Goal: Task Accomplishment & Management: Manage account settings

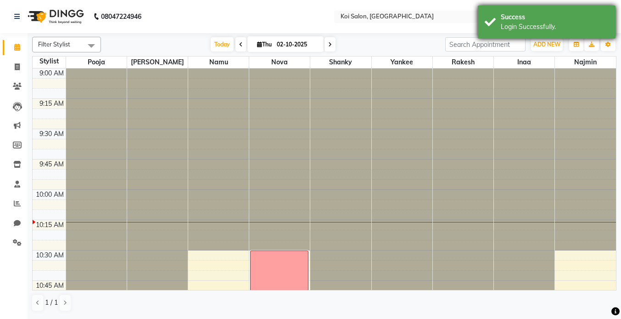
click at [526, 20] on div "Success" at bounding box center [555, 17] width 108 height 10
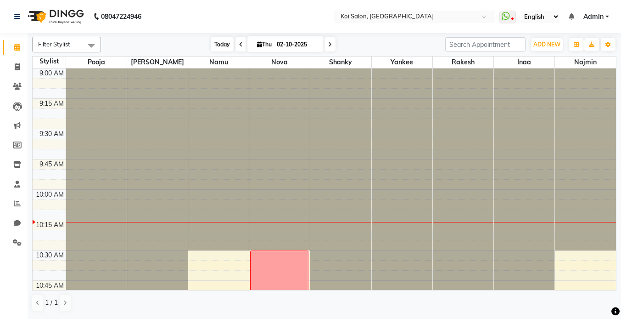
click at [214, 45] on span "Today" at bounding box center [222, 44] width 23 height 14
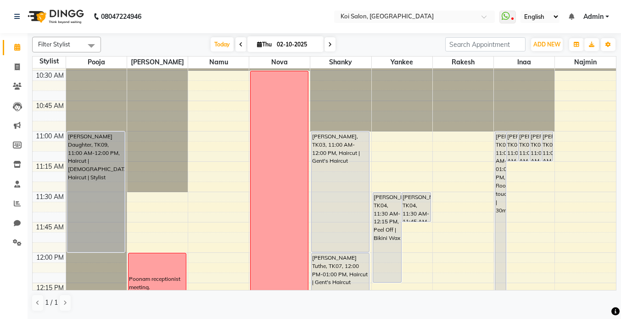
scroll to position [136, 0]
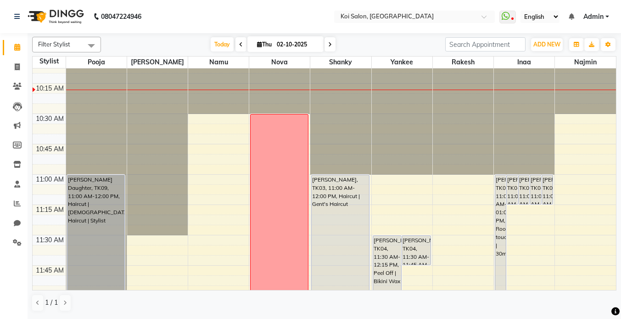
click at [284, 45] on input "02-10-2025" at bounding box center [297, 45] width 46 height 14
select select "10"
select select "2025"
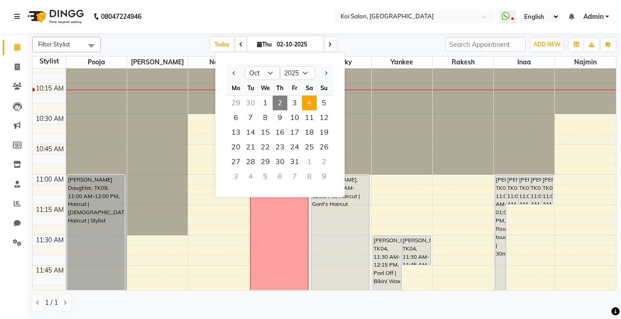
click at [313, 105] on span "4" at bounding box center [309, 103] width 15 height 15
type input "04-10-2025"
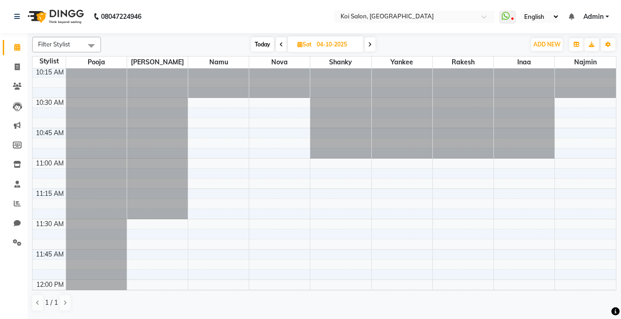
scroll to position [151, 0]
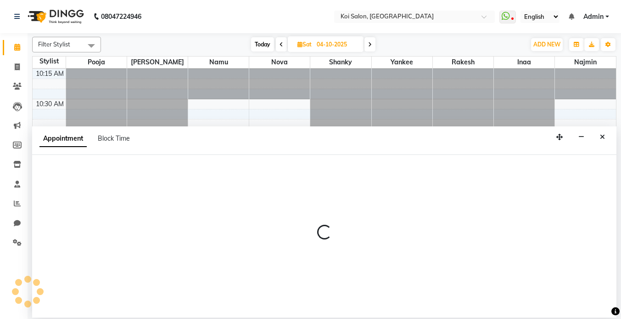
select select "44730"
select select "tentative"
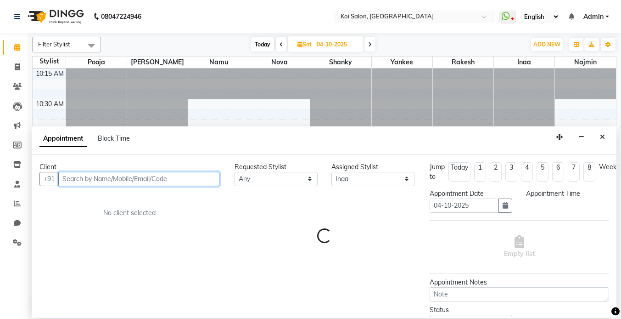
select select "660"
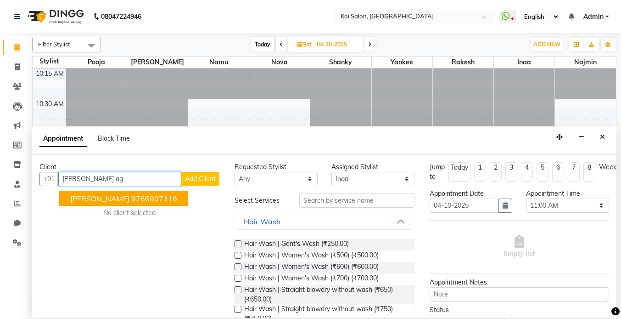
click at [131, 201] on ngb-highlight "9766907316" at bounding box center [154, 198] width 46 height 9
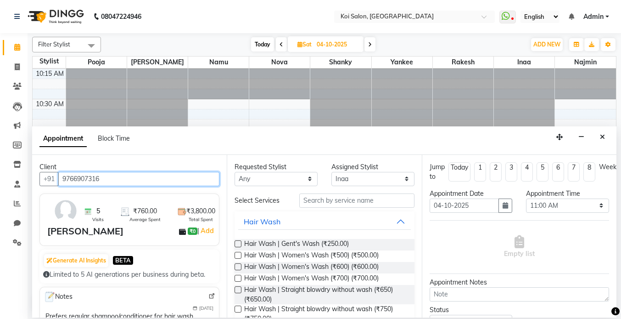
type input "9766907316"
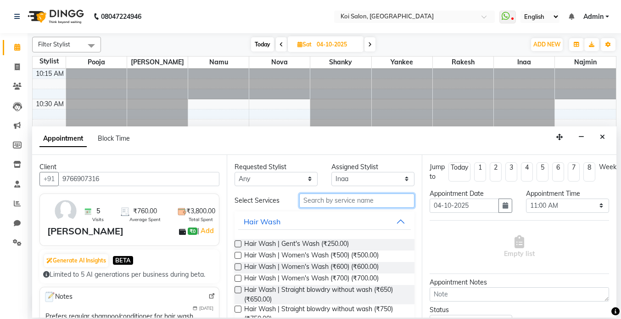
click at [388, 206] on input "text" at bounding box center [356, 200] width 115 height 14
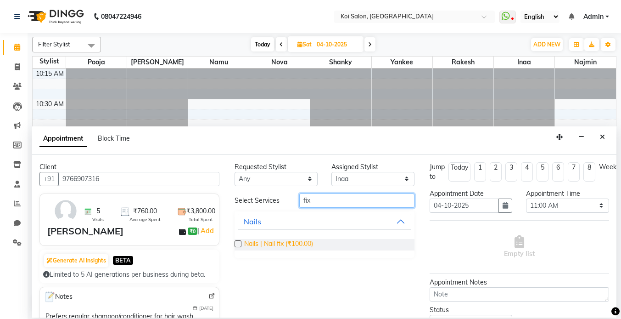
type input "fix"
click at [288, 244] on span "Nails | Nail fix (₹100.00)" at bounding box center [278, 244] width 69 height 11
checkbox input "false"
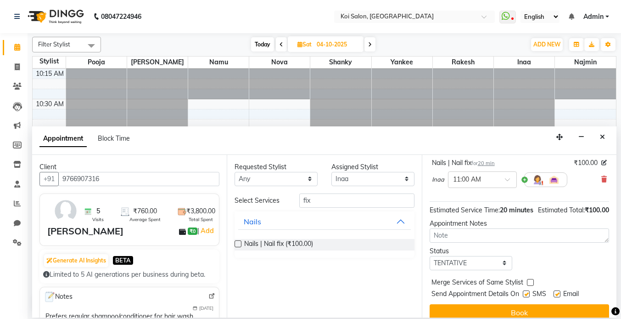
scroll to position [88, 0]
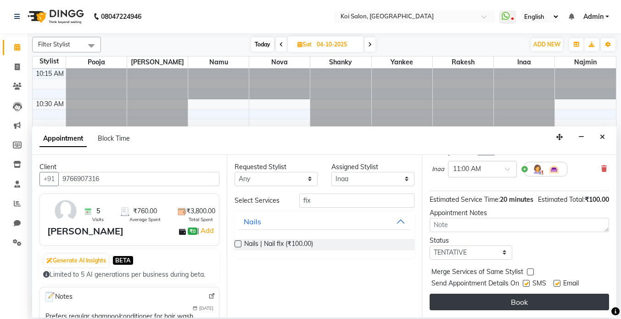
click at [517, 302] on button "Book" at bounding box center [520, 301] width 180 height 17
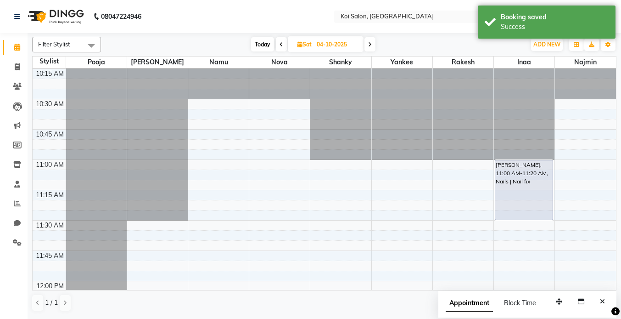
drag, startPoint x: 528, startPoint y: 198, endPoint x: 528, endPoint y: 215, distance: 17.0
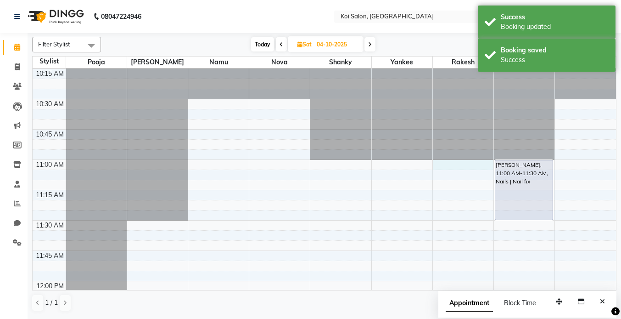
select select "37562"
select select "660"
select select "tentative"
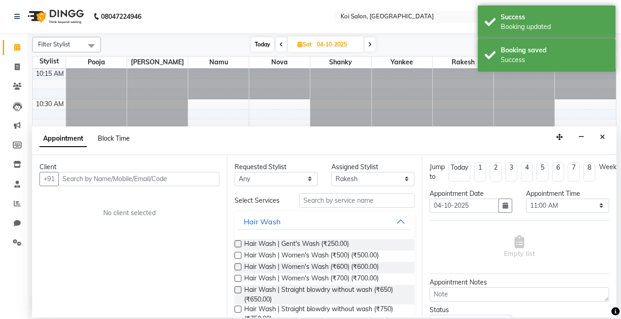
click at [110, 136] on span "Block Time" at bounding box center [114, 138] width 32 height 8
select select "37562"
select select "660"
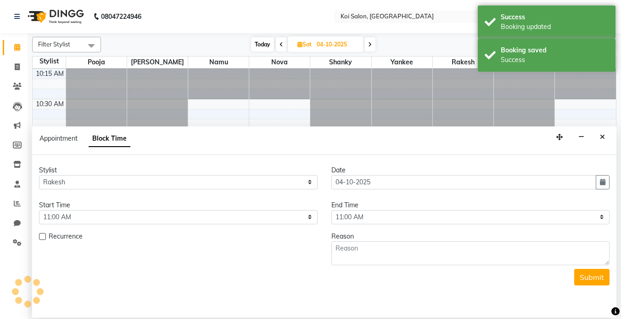
scroll to position [122, 0]
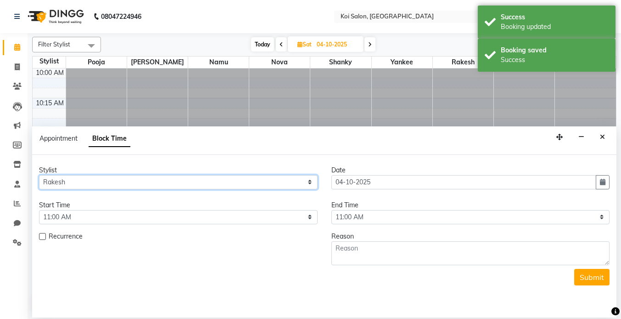
click at [213, 184] on select "Select [PERSON_NAME] Namu Nova Pooja [PERSON_NAME]" at bounding box center [178, 182] width 279 height 14
select select "44730"
click at [39, 175] on select "Select [PERSON_NAME] Namu Nova Pooja [PERSON_NAME]" at bounding box center [178, 182] width 279 height 14
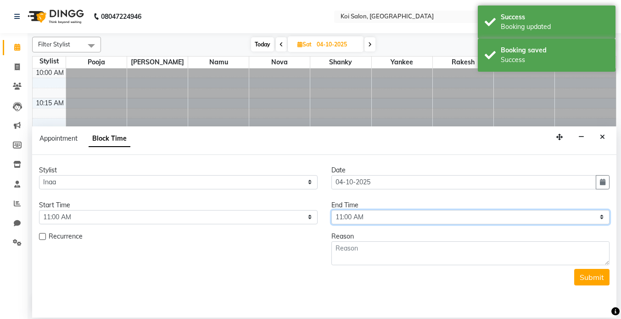
click at [356, 214] on select "Select 10:00 AM 10:15 AM 10:30 AM 10:45 AM 11:00 AM 11:15 AM 11:30 AM 11:45 AM …" at bounding box center [471, 217] width 279 height 14
select select "690"
click at [332, 210] on select "Select 10:00 AM 10:15 AM 10:30 AM 10:45 AM 11:00 AM 11:15 AM 11:30 AM 11:45 AM …" at bounding box center [471, 217] width 279 height 14
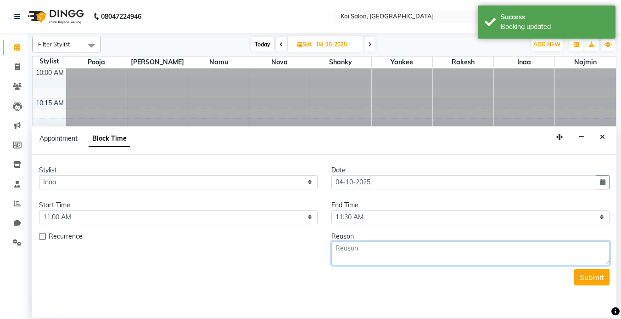
click at [369, 253] on textarea at bounding box center [471, 253] width 279 height 24
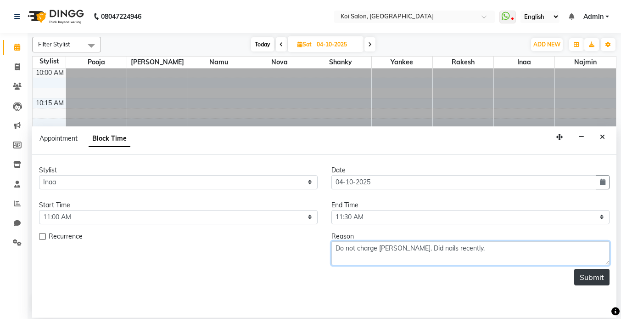
type textarea "Do not charge [PERSON_NAME]. Did nails recently."
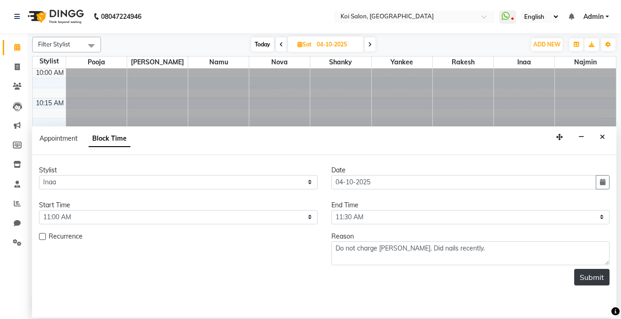
click at [594, 278] on button "Submit" at bounding box center [591, 277] width 35 height 17
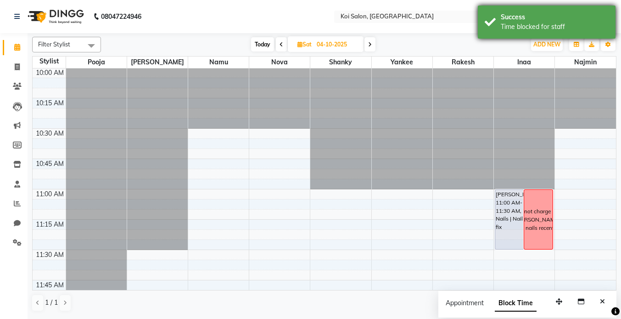
click at [507, 16] on div "Success" at bounding box center [555, 17] width 108 height 10
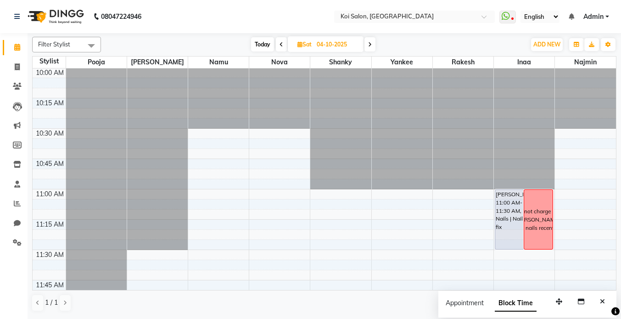
click at [262, 48] on span "Today" at bounding box center [262, 44] width 23 height 14
type input "02-10-2025"
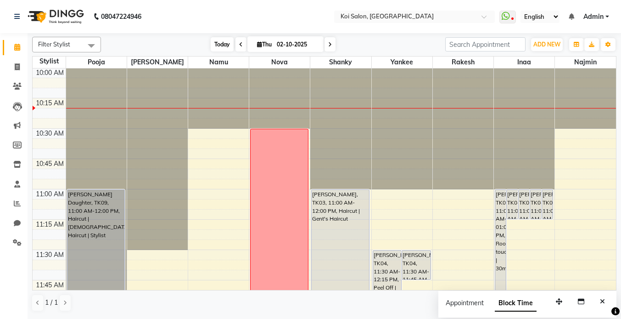
click at [217, 44] on span "Today" at bounding box center [222, 44] width 23 height 14
click at [603, 301] on icon "Close" at bounding box center [602, 301] width 5 height 6
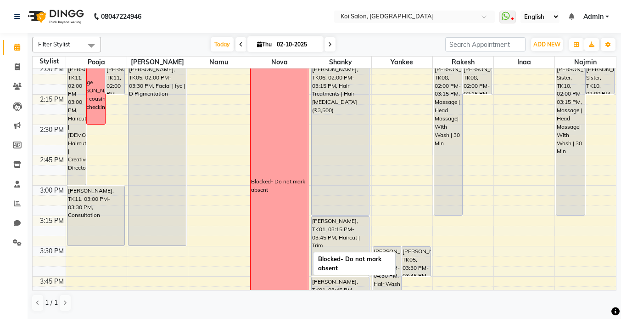
scroll to position [582, 0]
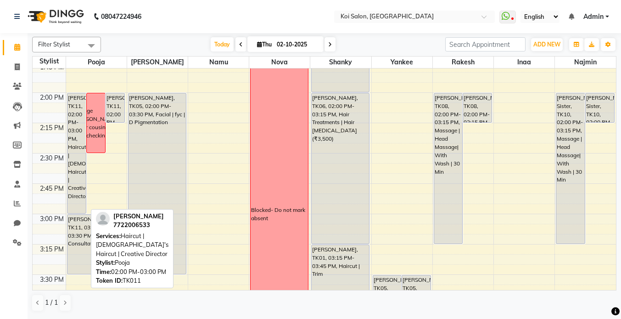
click at [79, 154] on div "[PERSON_NAME], TK11, 02:00 PM-03:00 PM, Haircut | [DEMOGRAPHIC_DATA]'s Haircut …" at bounding box center [76, 153] width 18 height 120
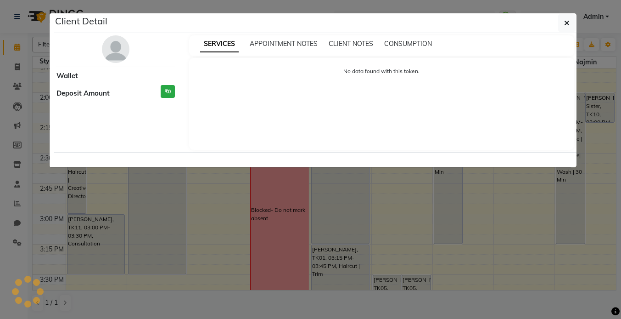
select select "7"
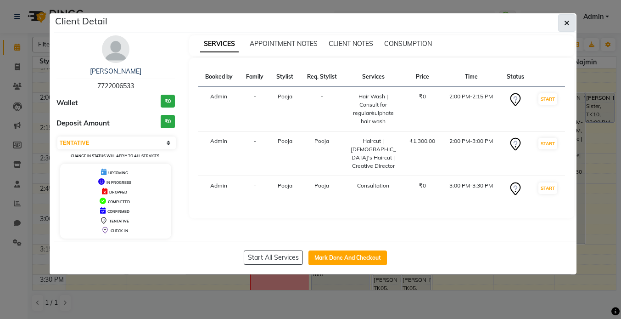
click at [567, 20] on icon "button" at bounding box center [567, 22] width 6 height 7
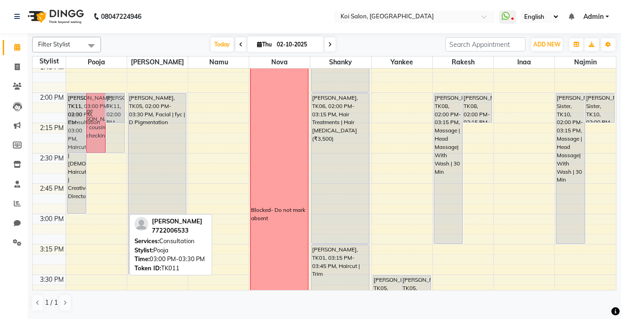
drag, startPoint x: 96, startPoint y: 233, endPoint x: 108, endPoint y: 112, distance: 121.9
click at [108, 112] on div "[PERSON_NAME], TK04, 12:30 PM-01:30 PM, Haircut | [DEMOGRAPHIC_DATA]'s Haircut …" at bounding box center [96, 214] width 61 height 1454
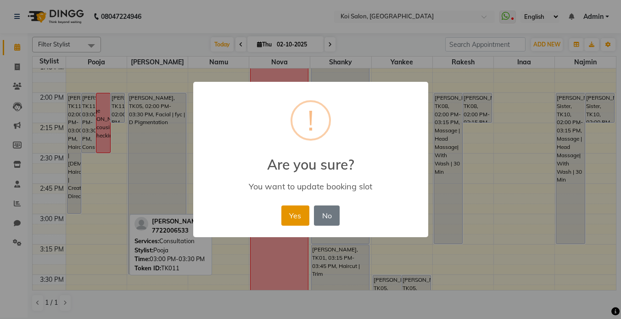
click at [287, 211] on button "Yes" at bounding box center [295, 215] width 28 height 20
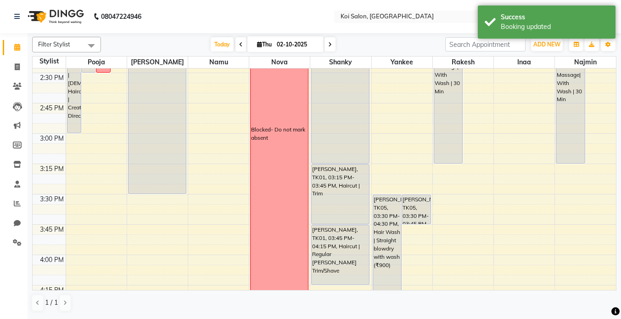
scroll to position [665, 0]
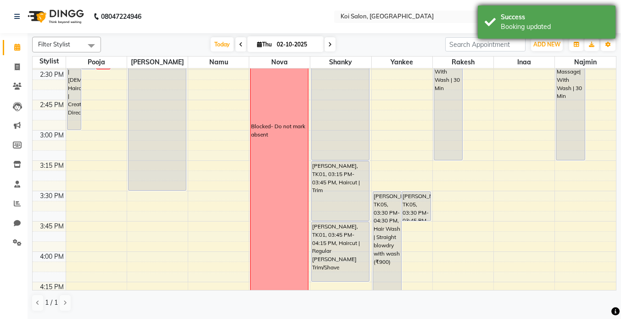
click at [523, 12] on div "Success" at bounding box center [555, 17] width 108 height 10
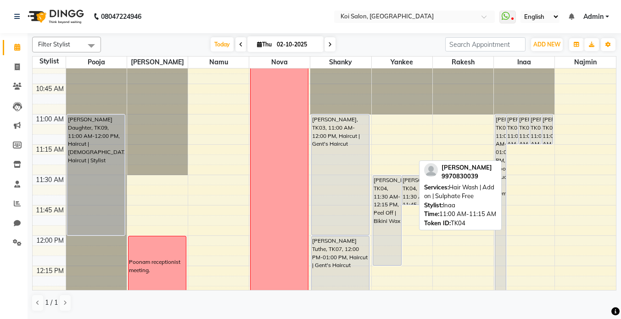
scroll to position [198, 0]
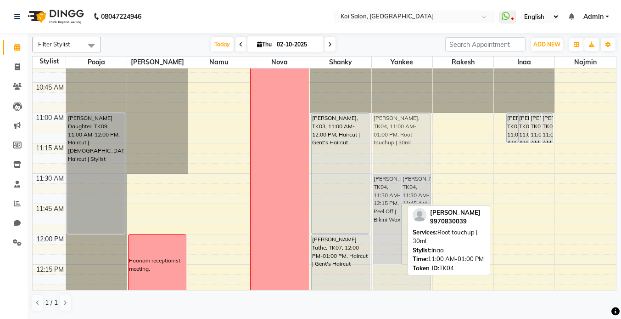
drag, startPoint x: 501, startPoint y: 124, endPoint x: 427, endPoint y: 121, distance: 74.0
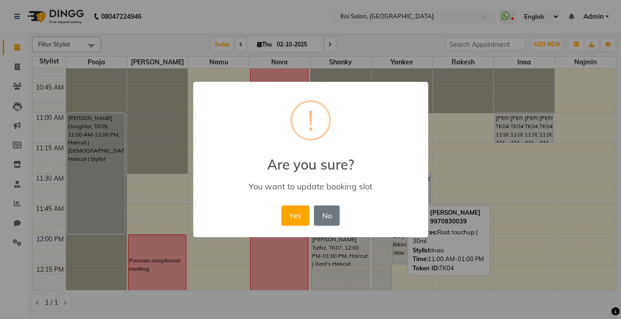
click at [280, 210] on div "Yes No No" at bounding box center [310, 215] width 63 height 25
click at [284, 210] on button "Yes" at bounding box center [295, 215] width 28 height 20
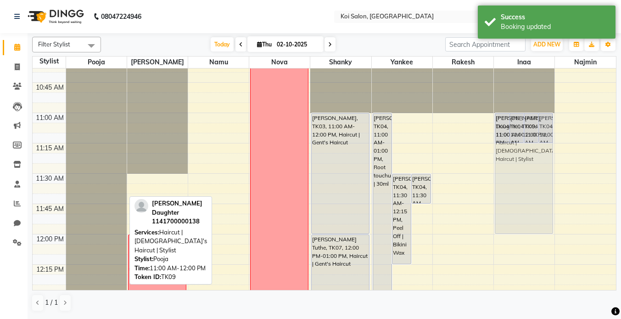
drag, startPoint x: 94, startPoint y: 145, endPoint x: 533, endPoint y: 145, distance: 439.4
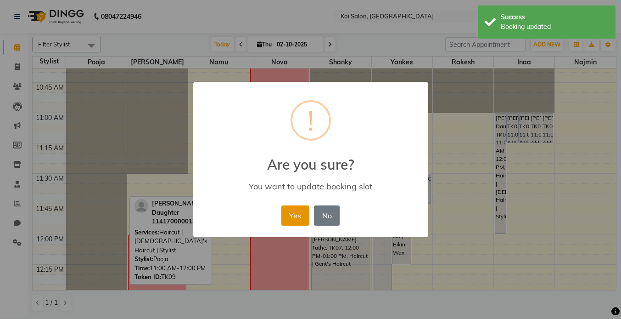
click at [304, 212] on button "Yes" at bounding box center [295, 215] width 28 height 20
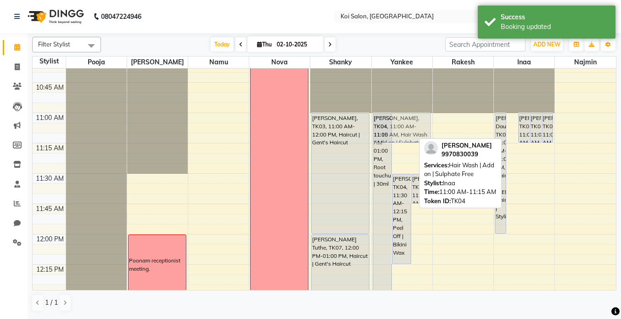
drag, startPoint x: 515, startPoint y: 126, endPoint x: 381, endPoint y: 129, distance: 134.1
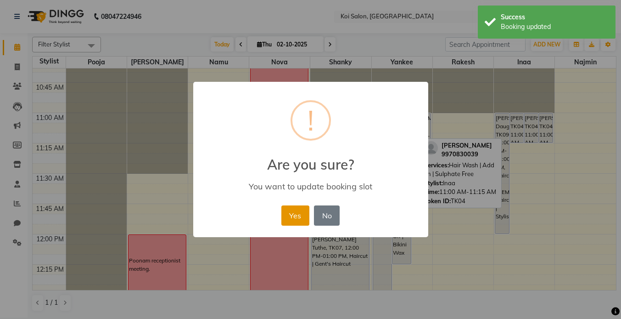
click at [298, 213] on button "Yes" at bounding box center [295, 215] width 28 height 20
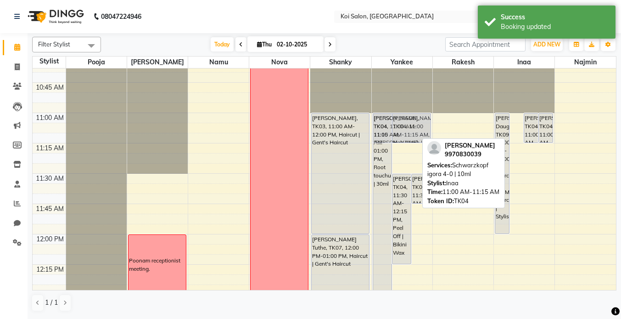
drag, startPoint x: 516, startPoint y: 126, endPoint x: 388, endPoint y: 125, distance: 127.6
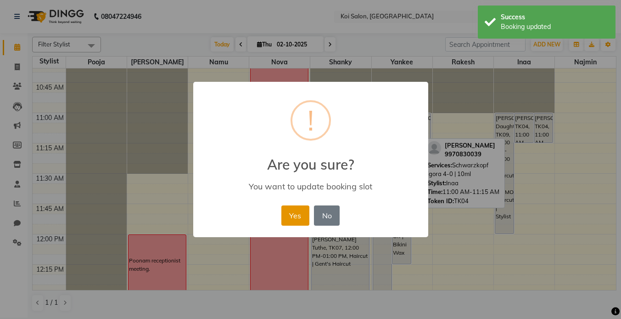
click at [296, 212] on button "Yes" at bounding box center [295, 215] width 28 height 20
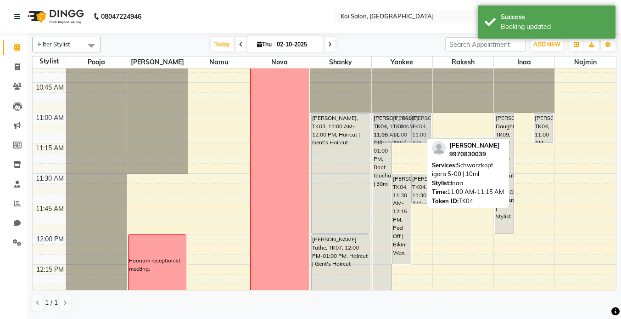
drag, startPoint x: 529, startPoint y: 122, endPoint x: 433, endPoint y: 122, distance: 96.0
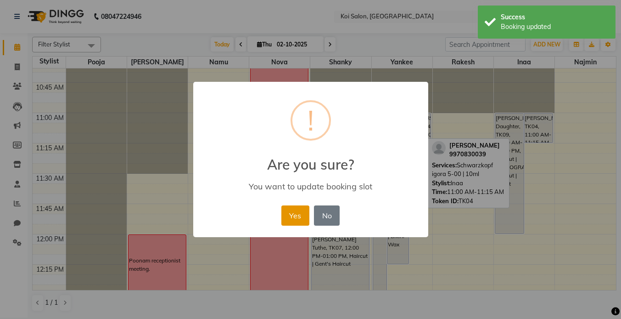
click at [300, 212] on button "Yes" at bounding box center [295, 215] width 28 height 20
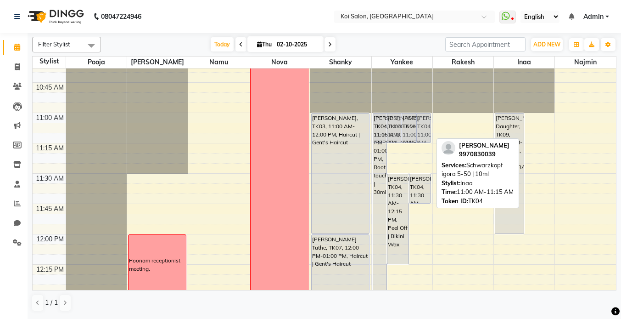
drag, startPoint x: 536, startPoint y: 131, endPoint x: 421, endPoint y: 131, distance: 115.7
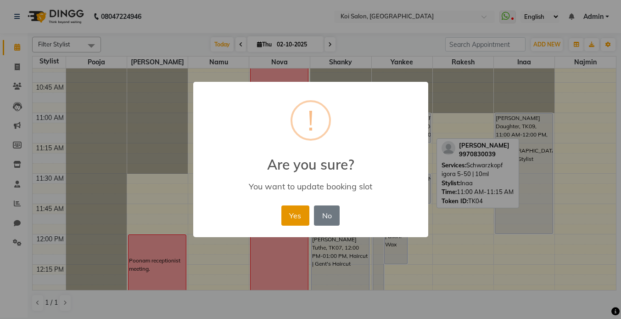
click at [299, 212] on button "Yes" at bounding box center [295, 215] width 28 height 20
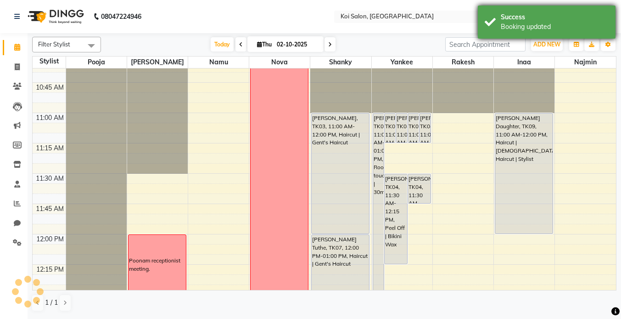
click at [545, 18] on div "Success" at bounding box center [555, 17] width 108 height 10
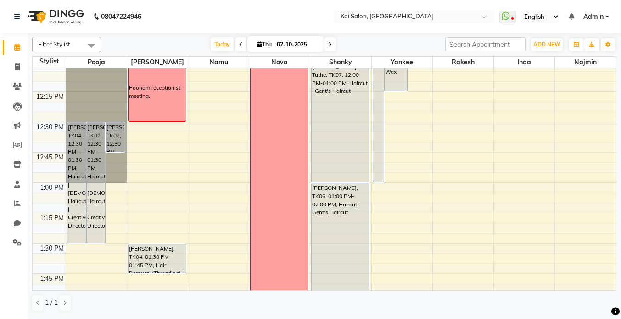
scroll to position [417, 0]
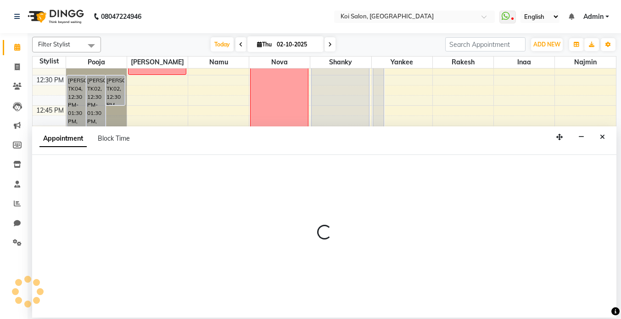
select select "16513"
select select "tentative"
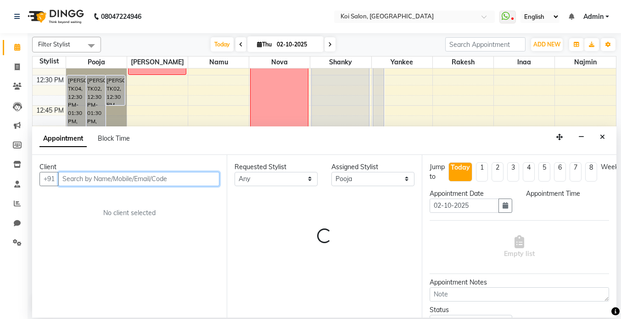
select select "810"
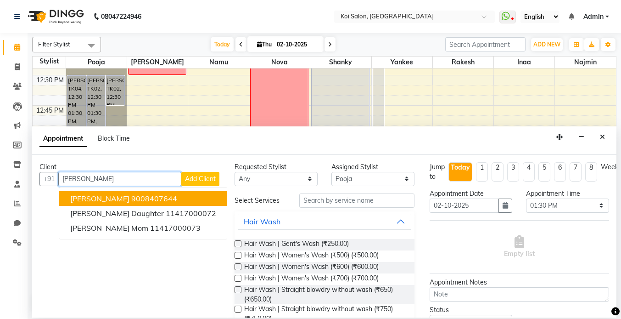
click at [131, 200] on ngb-highlight "9008407644" at bounding box center [154, 198] width 46 height 9
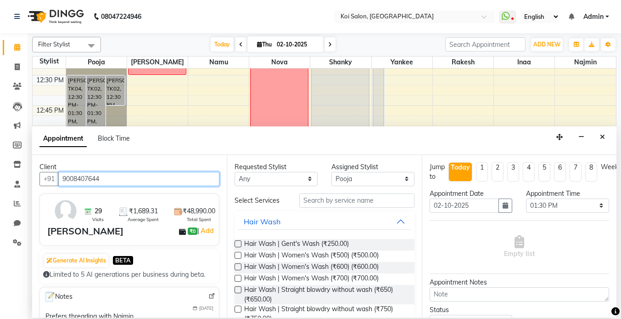
type input "9008407644"
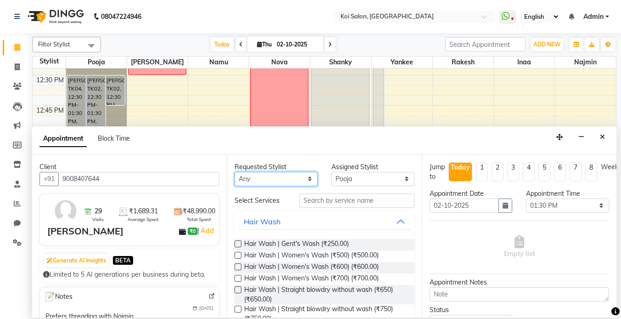
click at [275, 174] on select "Any [PERSON_NAME] Namu Nova Pooja [PERSON_NAME]" at bounding box center [276, 179] width 83 height 14
select select "16513"
click at [235, 172] on select "Any [PERSON_NAME] Namu Nova Pooja [PERSON_NAME]" at bounding box center [276, 179] width 83 height 14
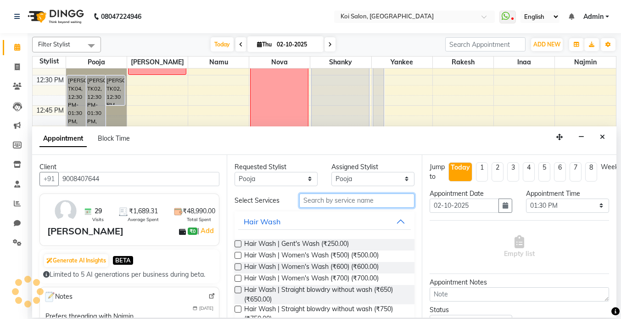
click at [332, 201] on input "text" at bounding box center [356, 200] width 115 height 14
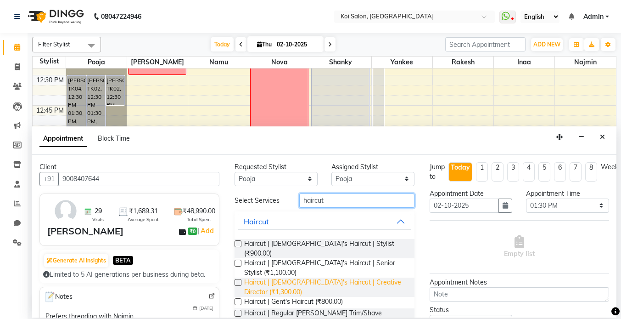
type input "haircut"
click at [325, 277] on span "Haircut | [DEMOGRAPHIC_DATA]'s Haircut | Creative Director (₹1,300.00)" at bounding box center [325, 286] width 163 height 19
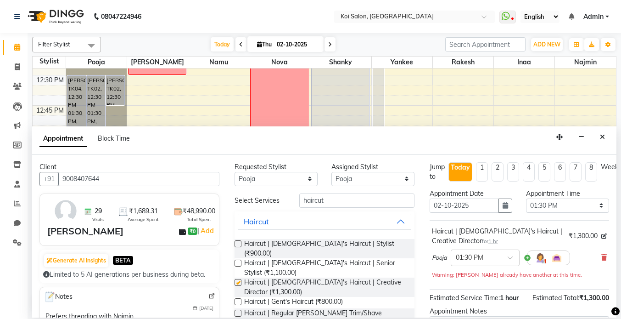
checkbox input "false"
click at [266, 178] on select "Any [PERSON_NAME] Namu Nova Pooja [PERSON_NAME]" at bounding box center [276, 179] width 83 height 14
select select "null"
click at [235, 172] on select "Any [PERSON_NAME] Namu Nova Pooja [PERSON_NAME]" at bounding box center [276, 179] width 83 height 14
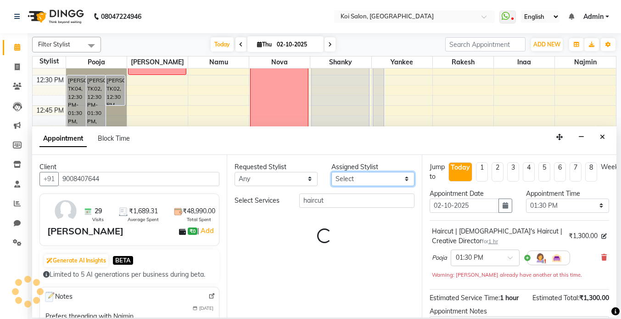
click at [345, 178] on select "Select [PERSON_NAME] Namu Nova Pooja [PERSON_NAME]" at bounding box center [373, 179] width 83 height 14
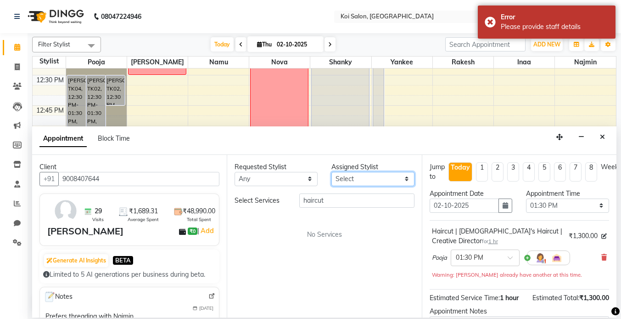
select select "16513"
click at [332, 172] on select "Select [PERSON_NAME] Namu Nova Pooja [PERSON_NAME]" at bounding box center [373, 179] width 83 height 14
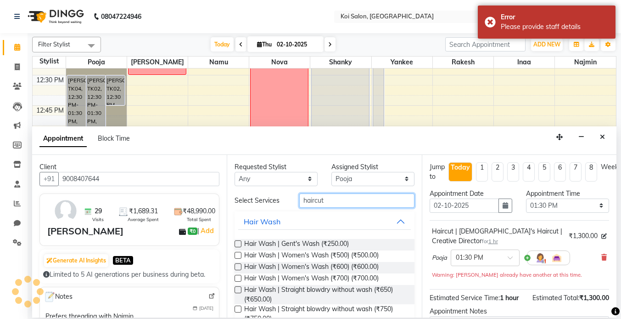
click at [329, 202] on input "haircut" at bounding box center [356, 200] width 115 height 14
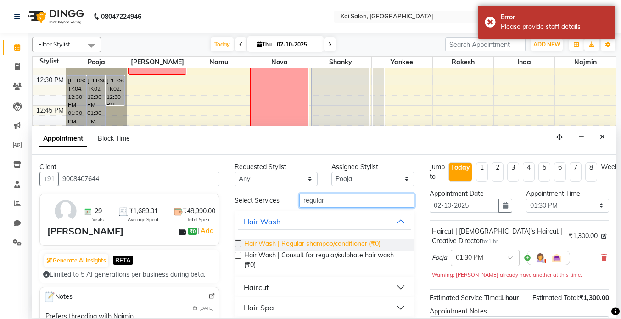
type input "regular"
click at [335, 244] on span "Hair Wash | Regular shampoo/conditioner (₹0)" at bounding box center [312, 244] width 136 height 11
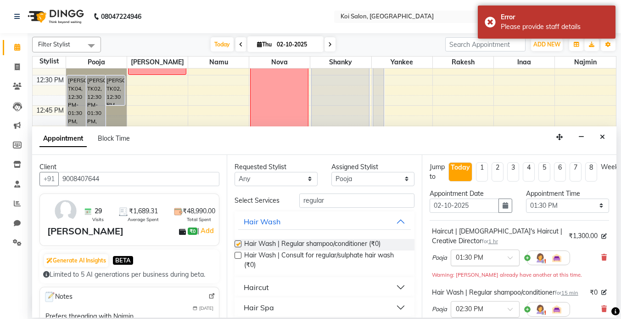
checkbox input "false"
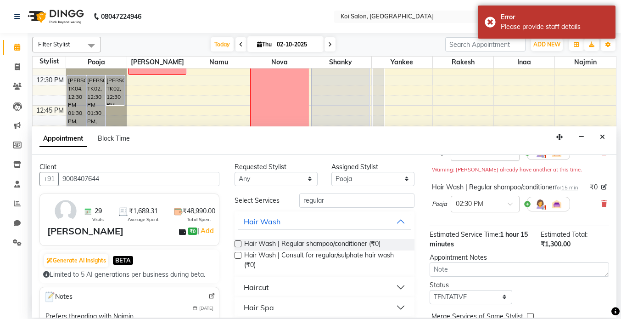
scroll to position [149, 0]
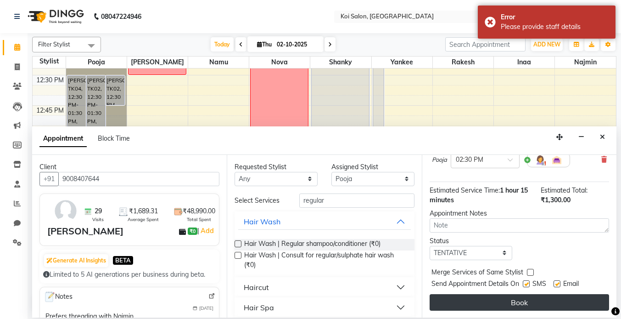
click at [525, 301] on button "Book" at bounding box center [520, 302] width 180 height 17
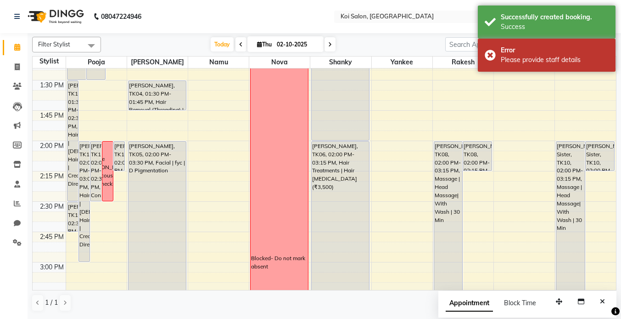
scroll to position [527, 0]
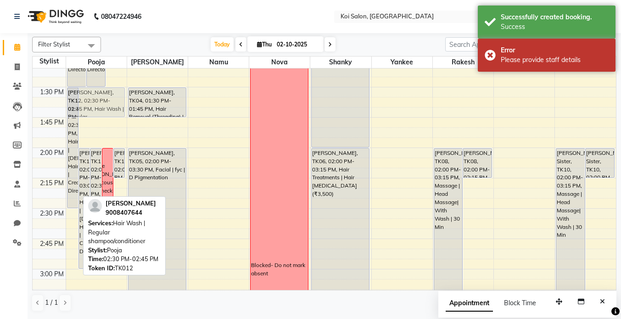
drag, startPoint x: 72, startPoint y: 222, endPoint x: 88, endPoint y: 98, distance: 125.5
click at [88, 98] on div "[PERSON_NAME], TK12, 01:30 PM-02:30 PM, Haircut | [DEMOGRAPHIC_DATA]'s Haircut …" at bounding box center [96, 269] width 61 height 1454
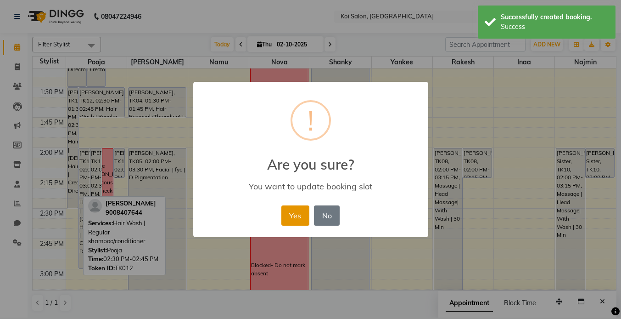
click at [288, 208] on button "Yes" at bounding box center [295, 215] width 28 height 20
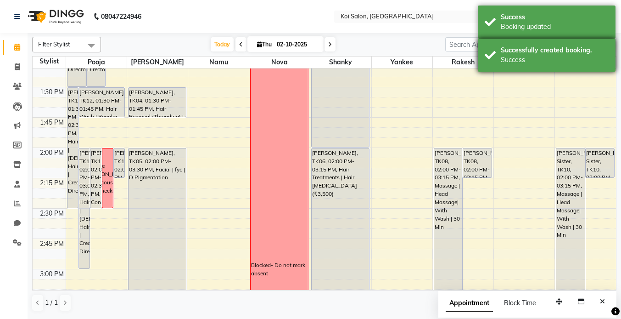
click at [520, 62] on div "Success" at bounding box center [555, 60] width 108 height 10
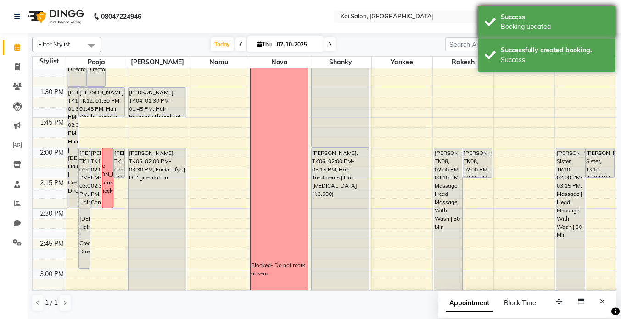
click at [510, 25] on div "Booking updated" at bounding box center [555, 27] width 108 height 10
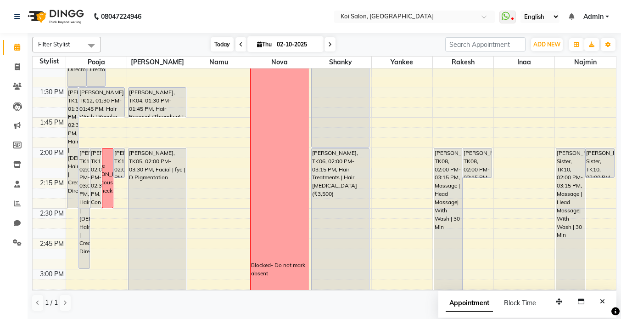
click at [225, 46] on span "Today" at bounding box center [222, 44] width 23 height 14
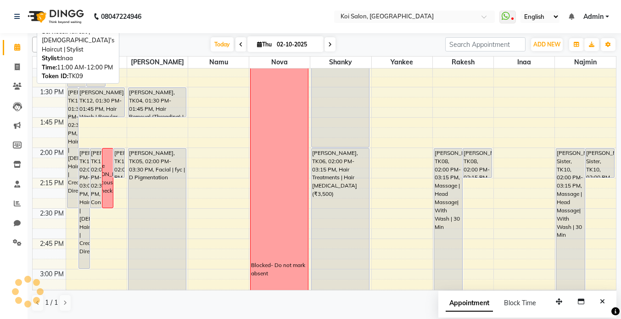
scroll to position [122, 0]
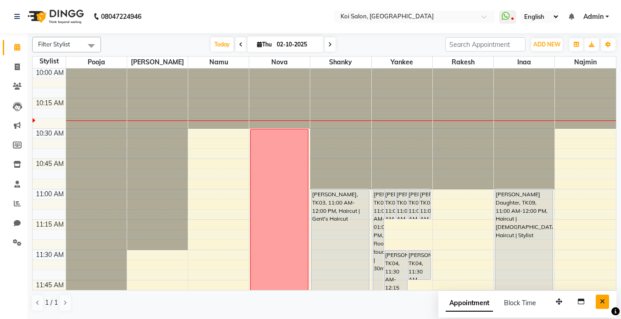
click at [602, 298] on icon "Close" at bounding box center [602, 301] width 5 height 6
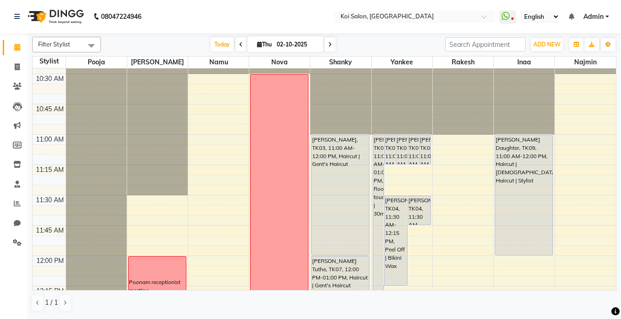
scroll to position [177, 0]
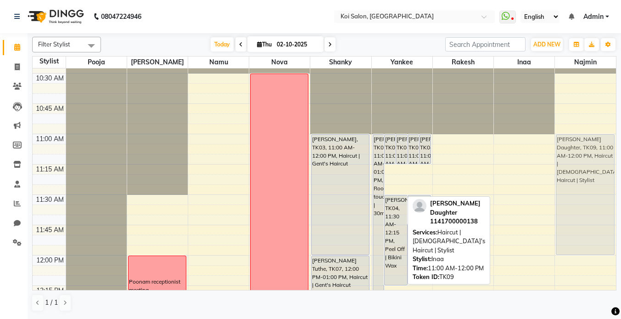
drag, startPoint x: 507, startPoint y: 161, endPoint x: 565, endPoint y: 161, distance: 57.4
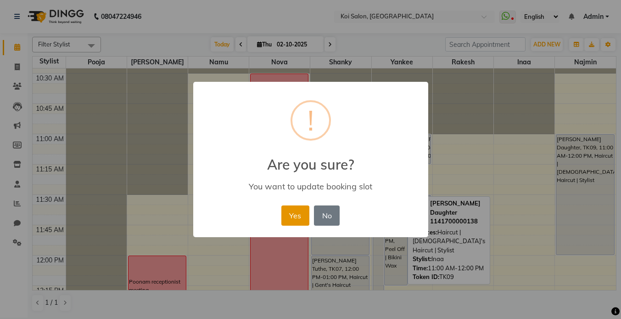
click at [293, 216] on button "Yes" at bounding box center [295, 215] width 28 height 20
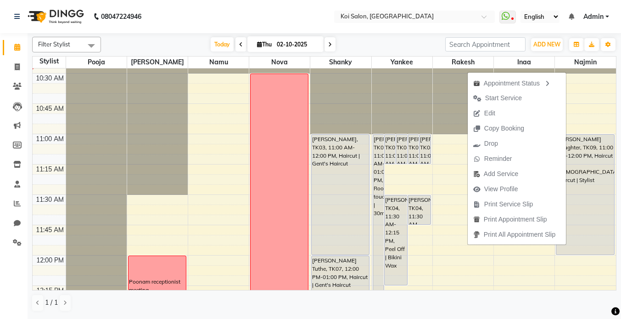
click at [495, 112] on span "Edit" at bounding box center [484, 113] width 33 height 15
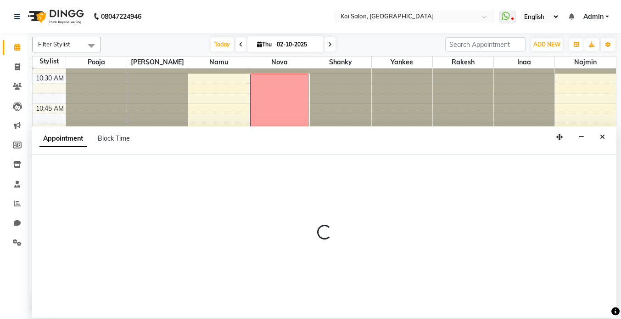
select select "67549"
select select "tentative"
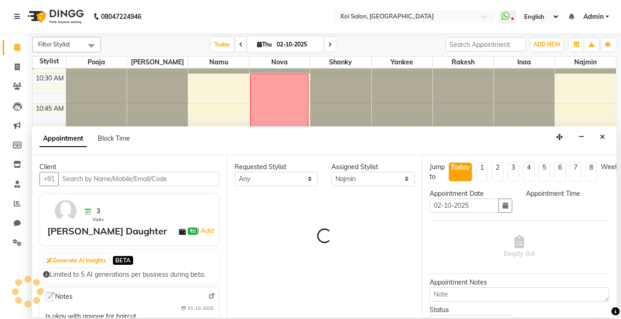
select select "660"
select select "1406"
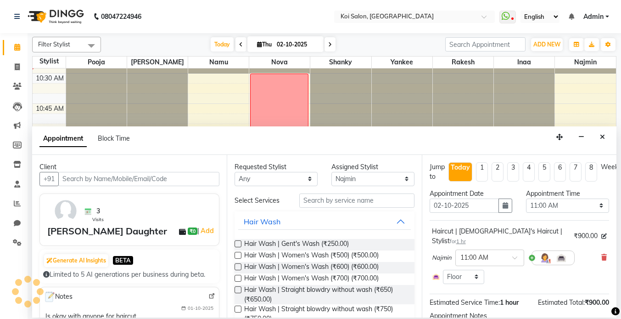
scroll to position [122, 0]
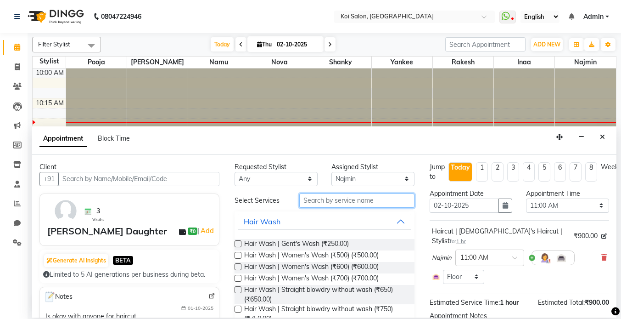
click at [340, 202] on input "text" at bounding box center [356, 200] width 115 height 14
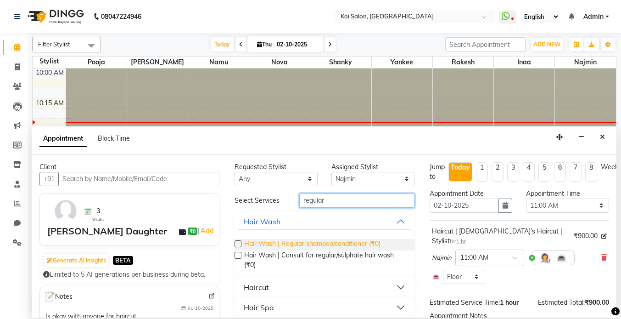
type input "regular"
click at [318, 246] on span "Hair Wash | Regular shampoo/conditioner (₹0)" at bounding box center [312, 244] width 136 height 11
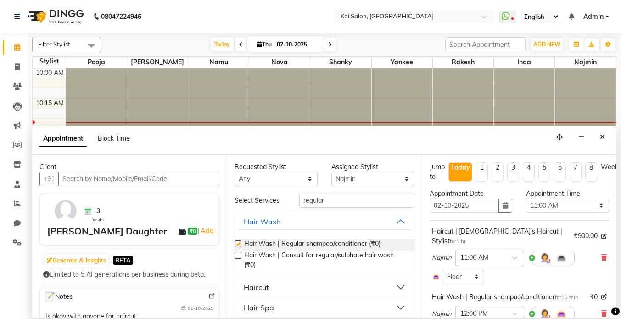
checkbox input "false"
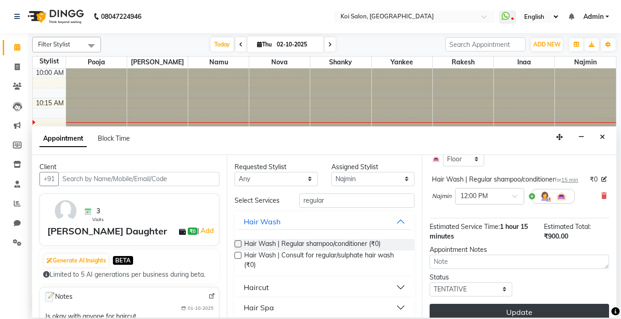
click at [524, 304] on button "Update" at bounding box center [520, 312] width 180 height 17
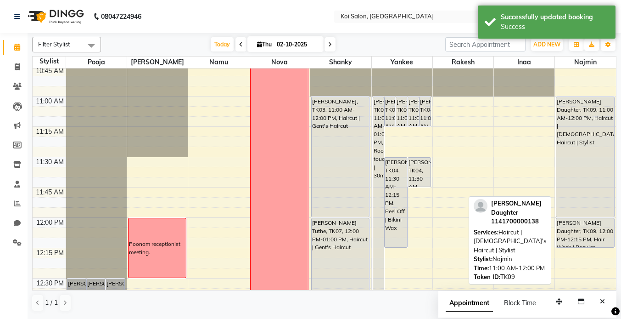
scroll to position [233, 0]
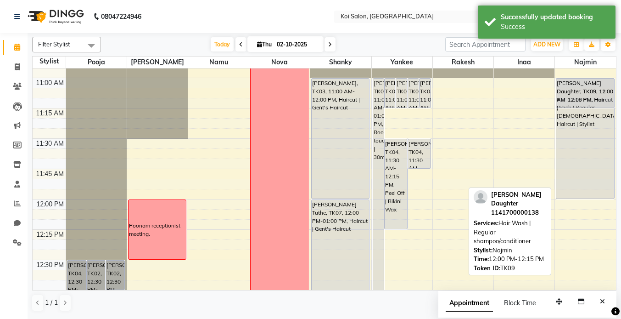
drag, startPoint x: 578, startPoint y: 213, endPoint x: 584, endPoint y: 92, distance: 121.4
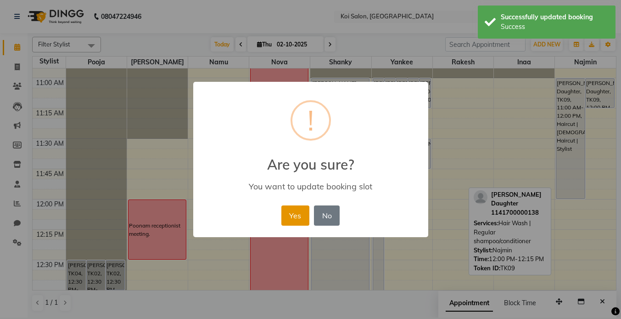
click at [293, 214] on button "Yes" at bounding box center [295, 215] width 28 height 20
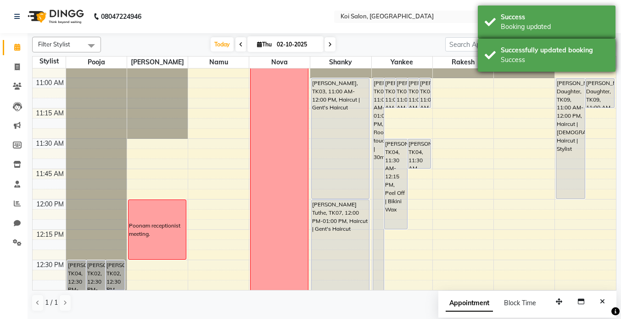
click at [521, 52] on div "Successfully updated booking" at bounding box center [555, 50] width 108 height 10
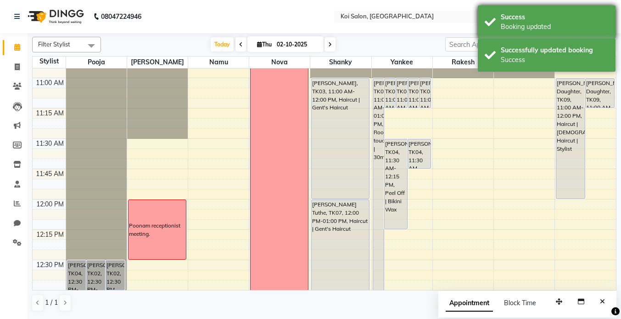
click at [523, 22] on div "Booking updated" at bounding box center [555, 27] width 108 height 10
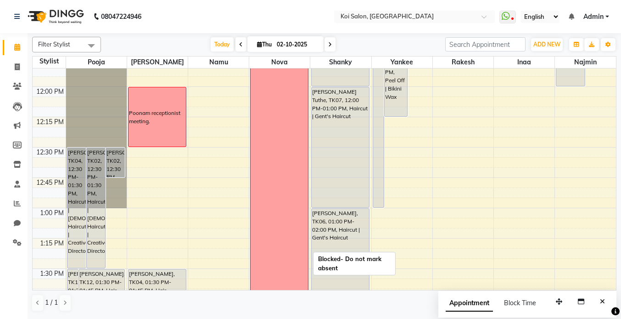
scroll to position [351, 0]
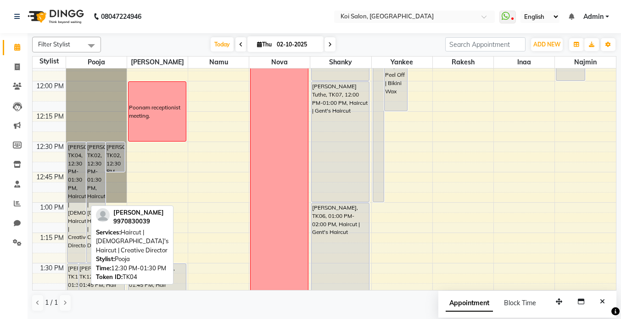
click at [77, 152] on div "[PERSON_NAME], TK04, 12:30 PM-01:30 PM, Haircut | [DEMOGRAPHIC_DATA]'s Haircut …" at bounding box center [76, 202] width 18 height 120
select select "7"
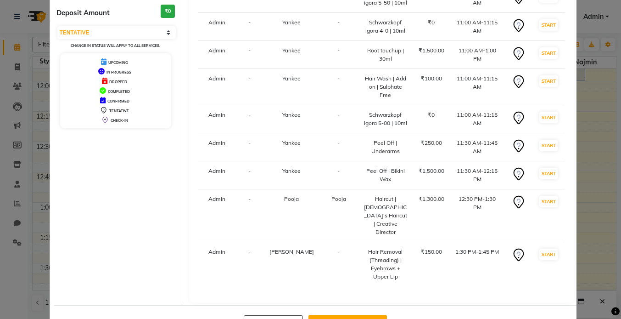
scroll to position [0, 0]
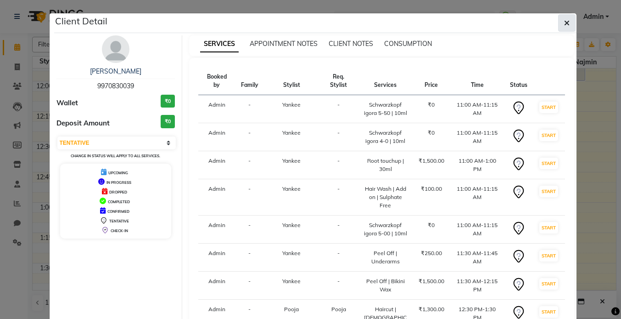
click at [573, 21] on button "button" at bounding box center [566, 22] width 17 height 17
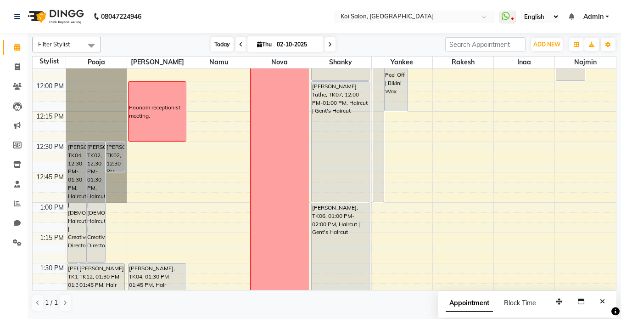
click at [221, 45] on span "Today" at bounding box center [222, 44] width 23 height 14
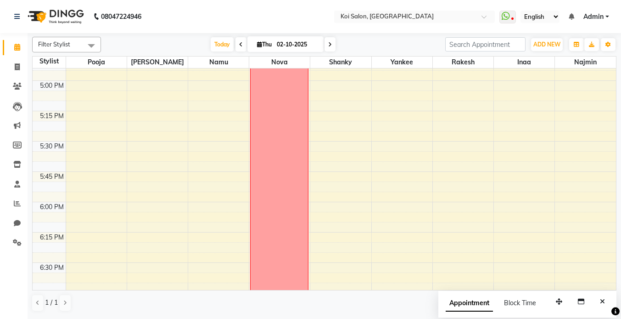
scroll to position [961, 0]
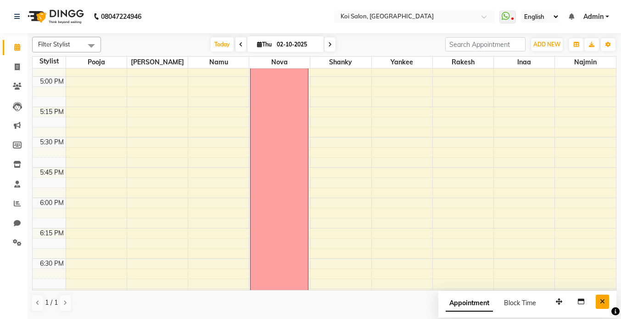
click at [602, 299] on icon "Close" at bounding box center [602, 301] width 5 height 6
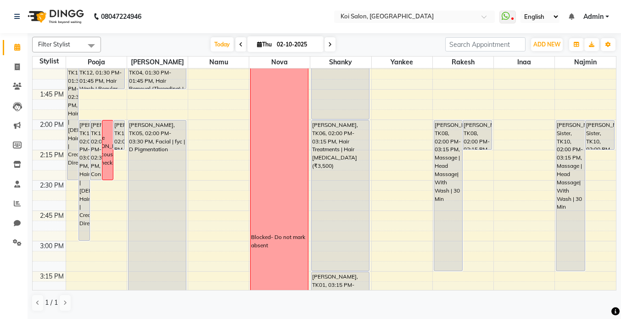
scroll to position [146, 0]
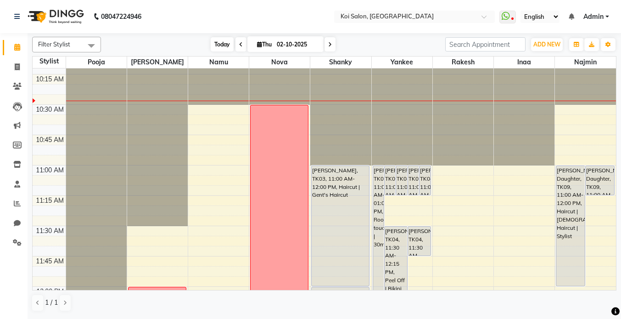
click at [222, 43] on span "Today" at bounding box center [222, 44] width 23 height 14
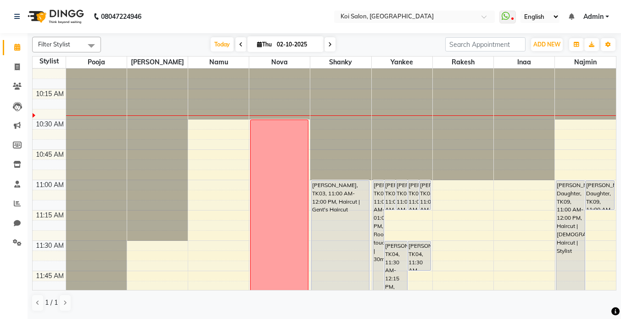
scroll to position [143, 0]
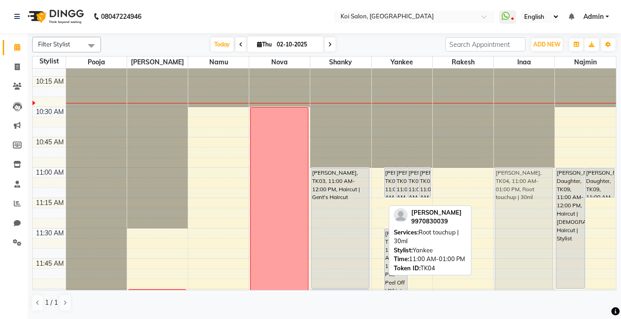
drag, startPoint x: 378, startPoint y: 176, endPoint x: 518, endPoint y: 180, distance: 139.6
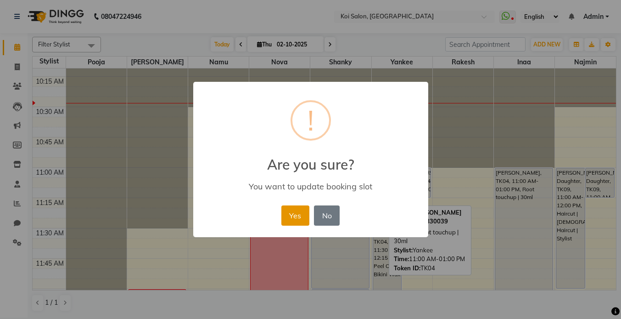
click at [295, 218] on button "Yes" at bounding box center [295, 215] width 28 height 20
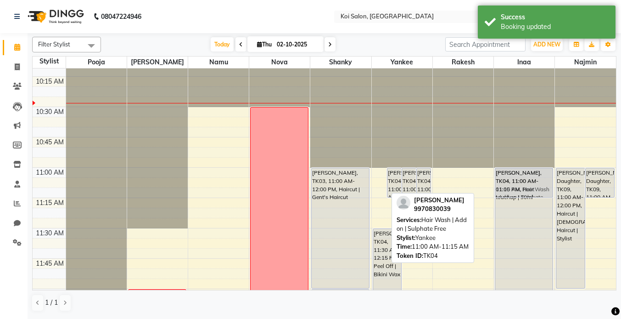
drag, startPoint x: 377, startPoint y: 175, endPoint x: 517, endPoint y: 177, distance: 140.5
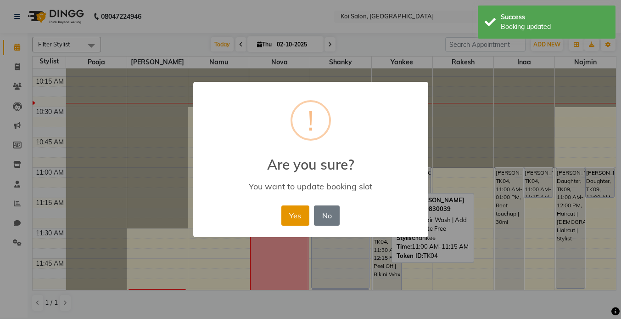
click at [294, 213] on button "Yes" at bounding box center [295, 215] width 28 height 20
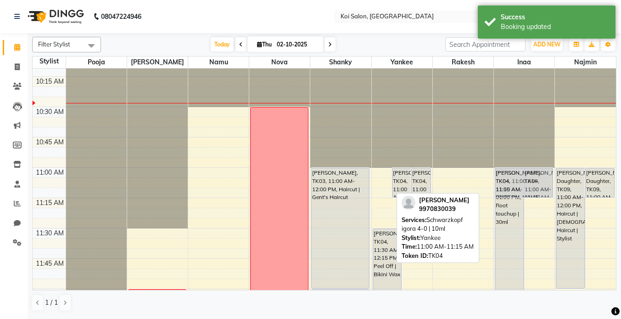
drag, startPoint x: 381, startPoint y: 177, endPoint x: 521, endPoint y: 175, distance: 140.5
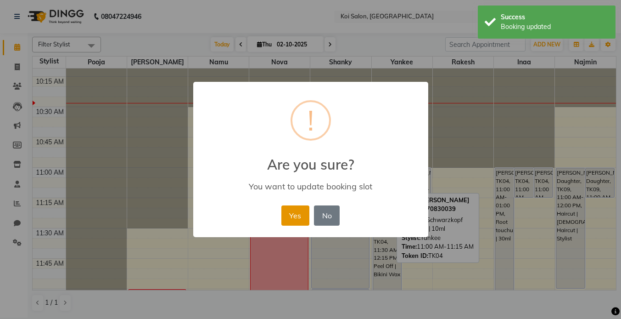
click at [300, 209] on button "Yes" at bounding box center [295, 215] width 28 height 20
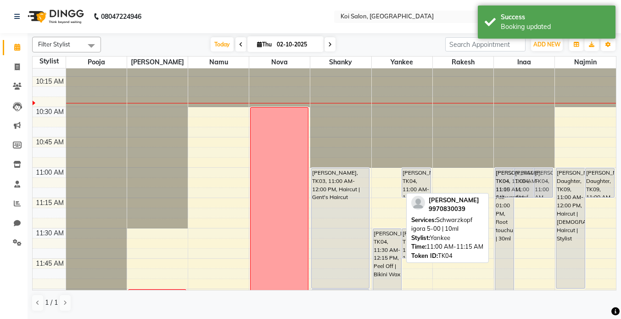
drag, startPoint x: 379, startPoint y: 182, endPoint x: 494, endPoint y: 184, distance: 114.4
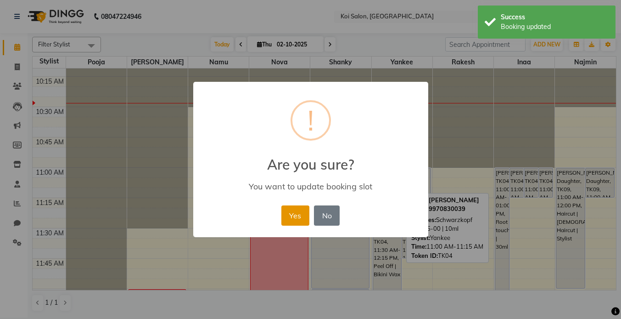
click at [293, 214] on button "Yes" at bounding box center [295, 215] width 28 height 20
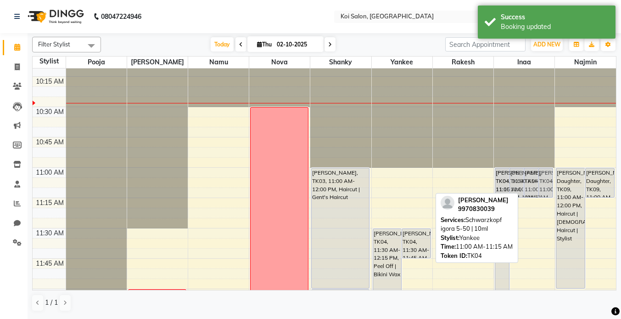
drag, startPoint x: 394, startPoint y: 174, endPoint x: 537, endPoint y: 174, distance: 143.7
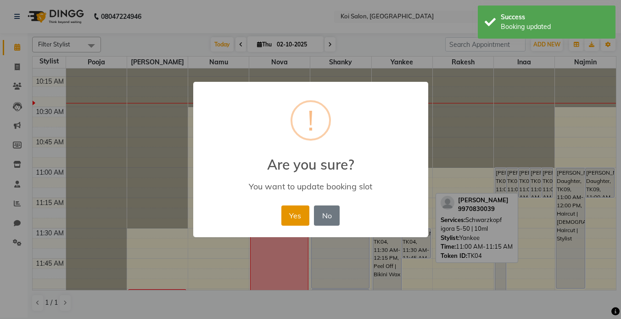
click at [293, 214] on button "Yes" at bounding box center [295, 215] width 28 height 20
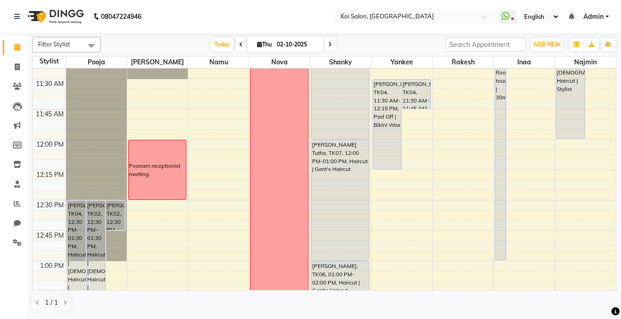
scroll to position [291, 0]
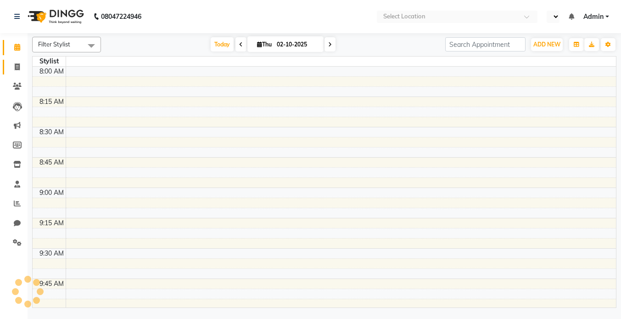
select select "en"
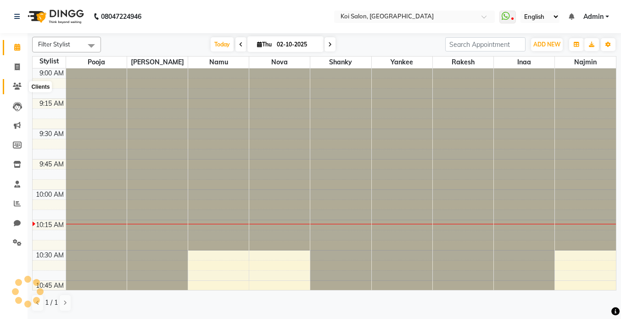
click at [14, 85] on icon at bounding box center [17, 86] width 9 height 7
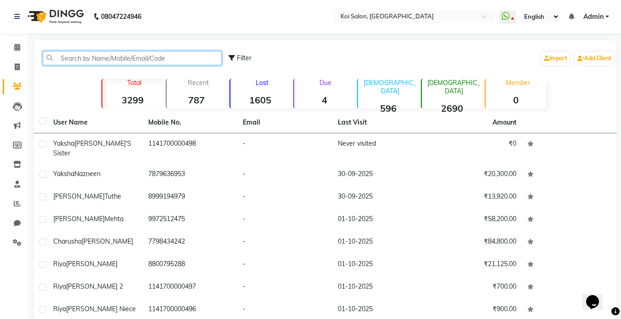
click at [110, 56] on input "text" at bounding box center [132, 58] width 179 height 14
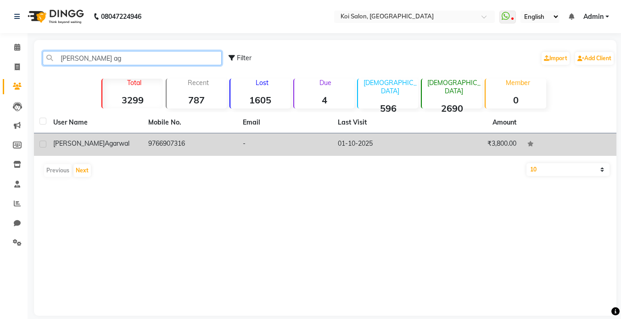
type input "[PERSON_NAME] ag"
click at [93, 148] on div "Komal Agarwal" at bounding box center [95, 144] width 84 height 10
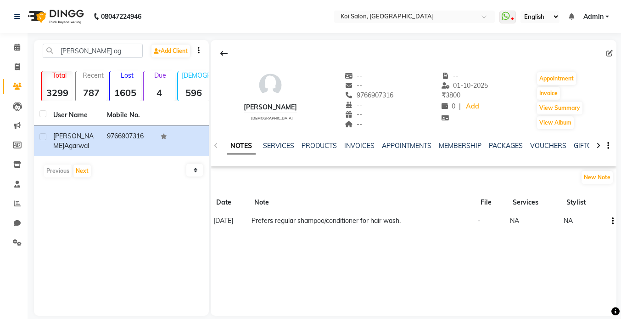
click at [273, 150] on div "SERVICES" at bounding box center [278, 146] width 31 height 10
click at [275, 146] on link "SERVICES" at bounding box center [278, 145] width 31 height 8
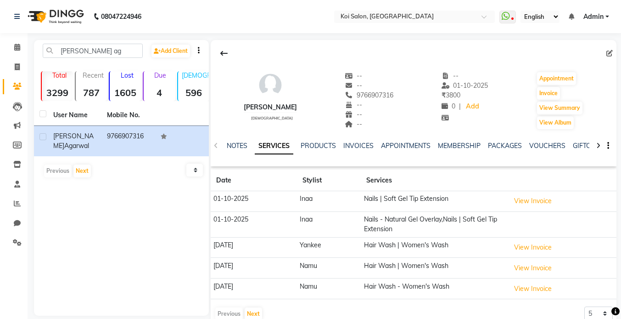
scroll to position [20, 0]
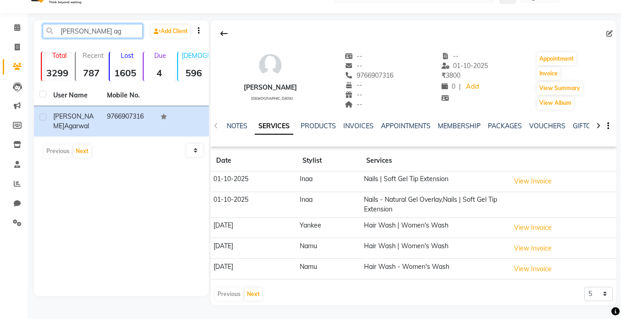
click at [103, 33] on input "[PERSON_NAME] ag" at bounding box center [93, 31] width 100 height 14
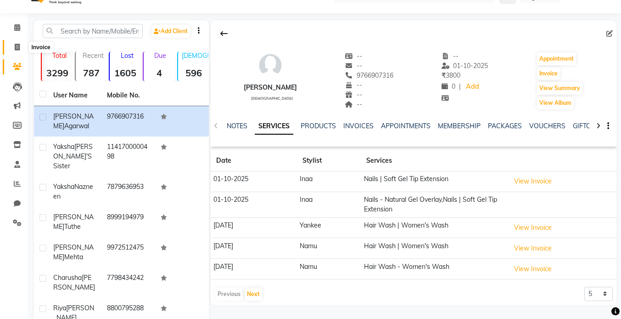
click at [14, 49] on span at bounding box center [17, 47] width 16 height 11
select select "service"
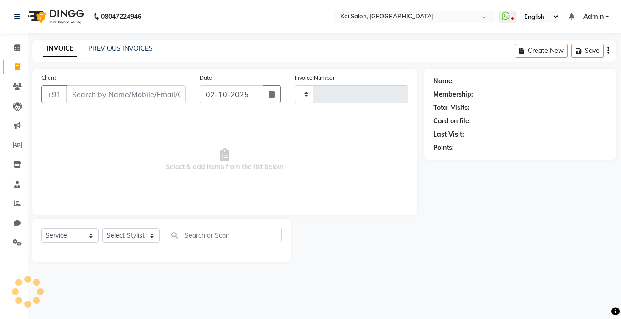
type input "2483"
select select "6717"
click at [16, 84] on icon at bounding box center [17, 86] width 9 height 7
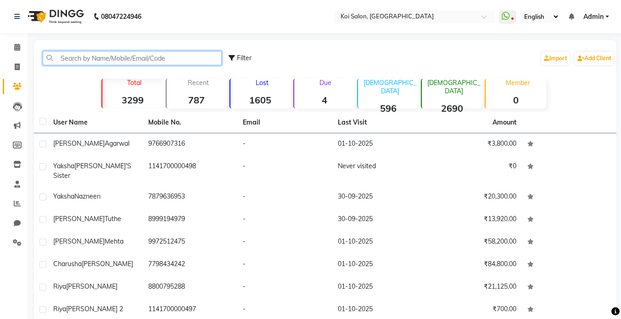
click at [111, 57] on input "text" at bounding box center [132, 58] width 179 height 14
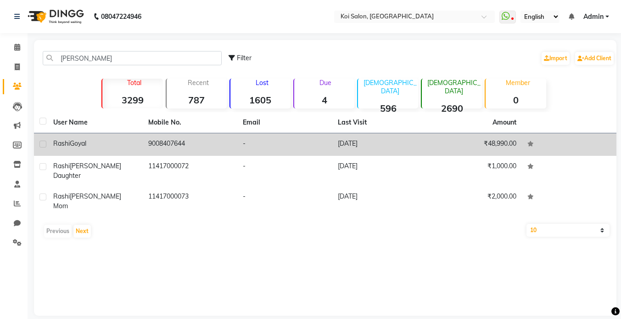
click at [96, 146] on div "Rashi Goyal" at bounding box center [95, 144] width 84 height 10
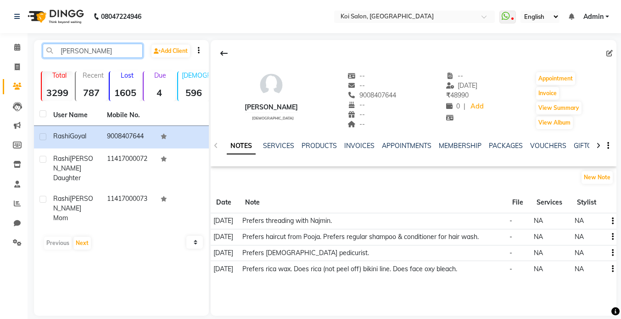
click at [100, 56] on input "[PERSON_NAME]" at bounding box center [93, 51] width 100 height 14
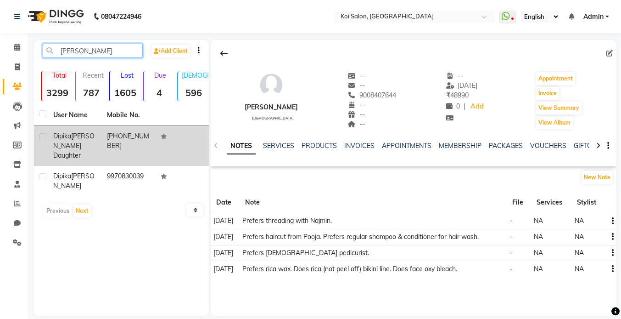
type input "dipika gup"
click at [81, 148] on div "Dipika Gupta's Daughter" at bounding box center [74, 145] width 43 height 29
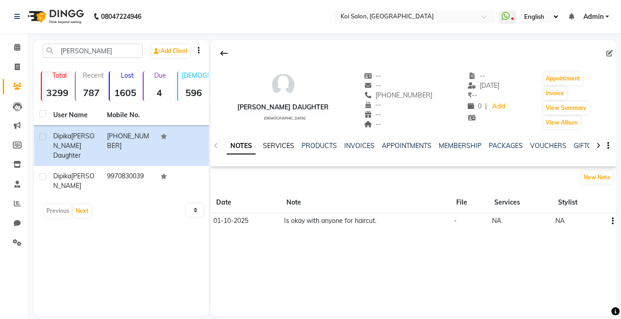
click at [281, 148] on link "SERVICES" at bounding box center [278, 145] width 31 height 8
